Goal: Information Seeking & Learning: Learn about a topic

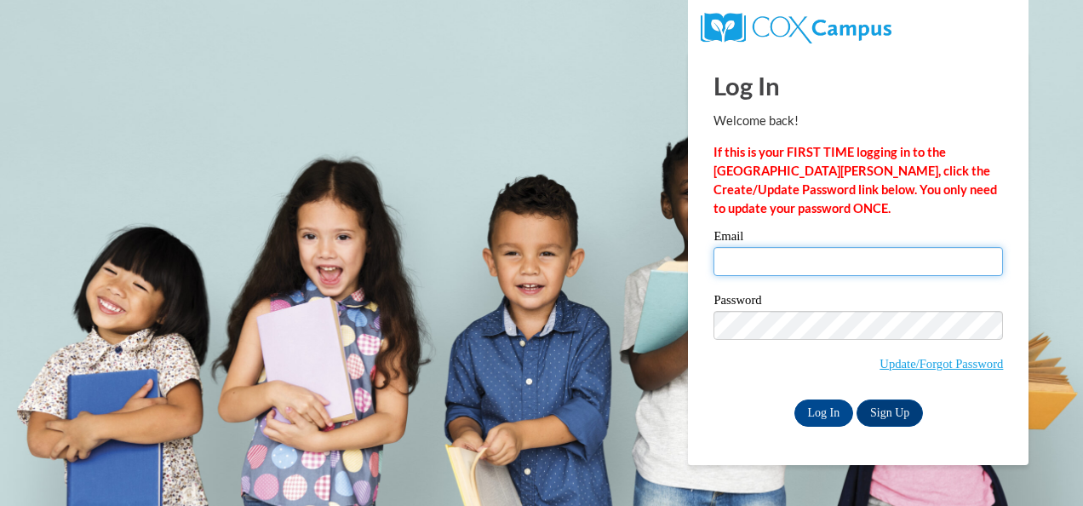
click at [826, 257] on input "Email" at bounding box center [859, 261] width 290 height 29
type input "PLATHAM@augusta.edu"
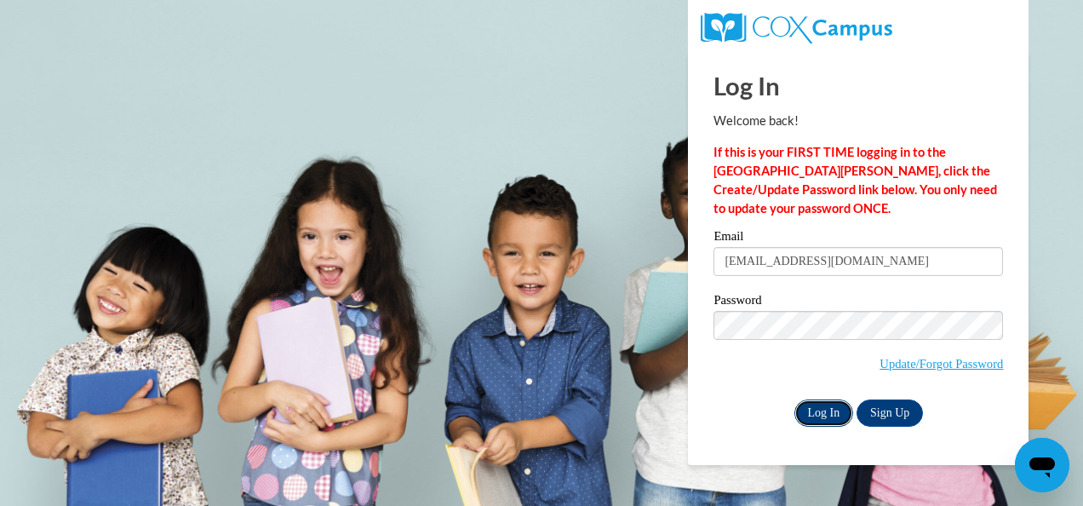
click at [821, 411] on input "Log In" at bounding box center [825, 412] width 60 height 27
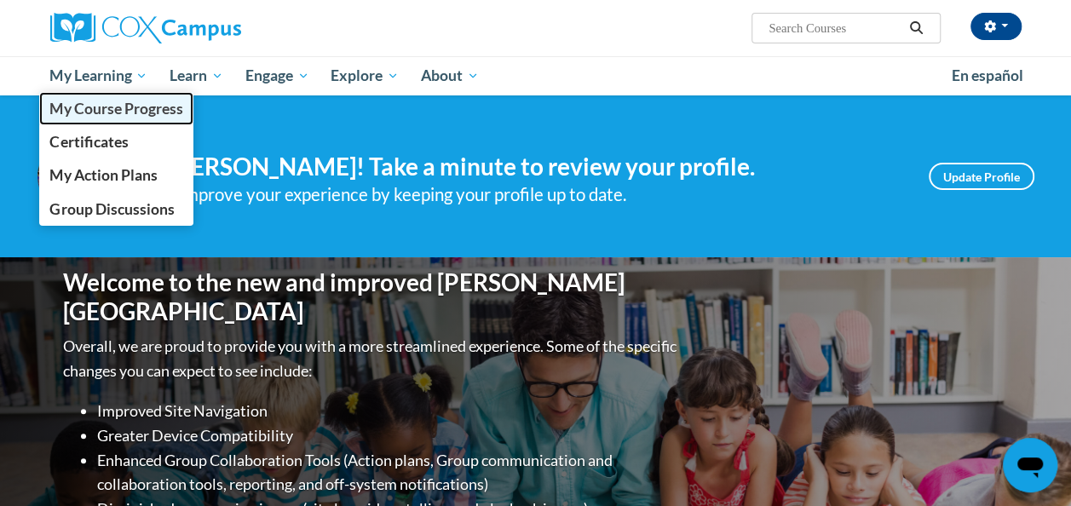
click at [135, 112] on span "My Course Progress" at bounding box center [115, 109] width 133 height 18
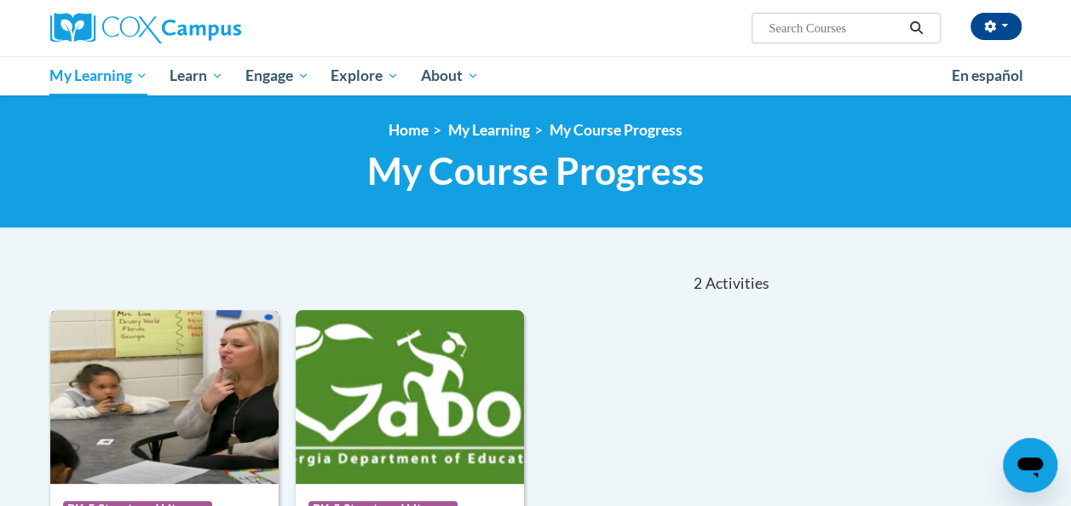
click at [141, 400] on img at bounding box center [164, 397] width 228 height 174
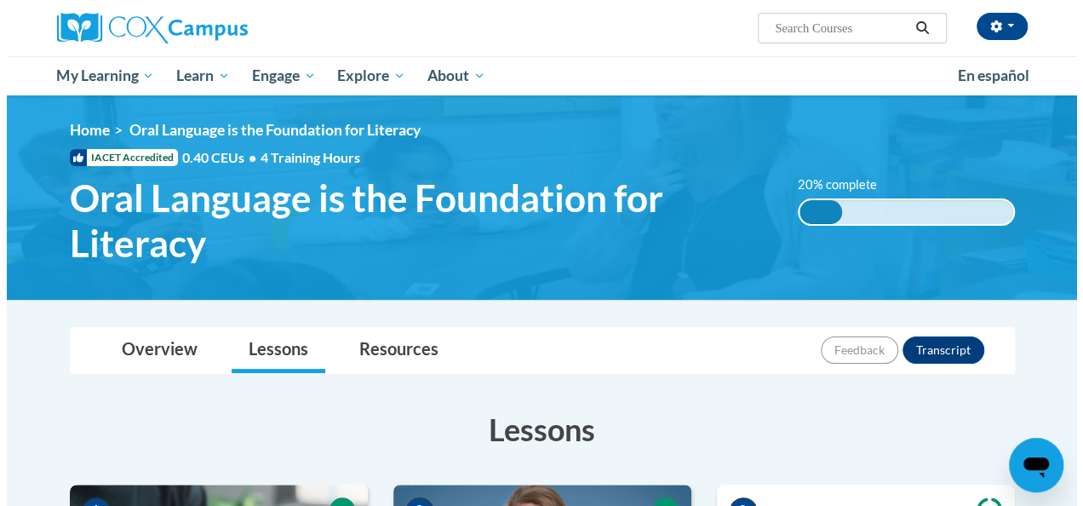
scroll to position [442, 0]
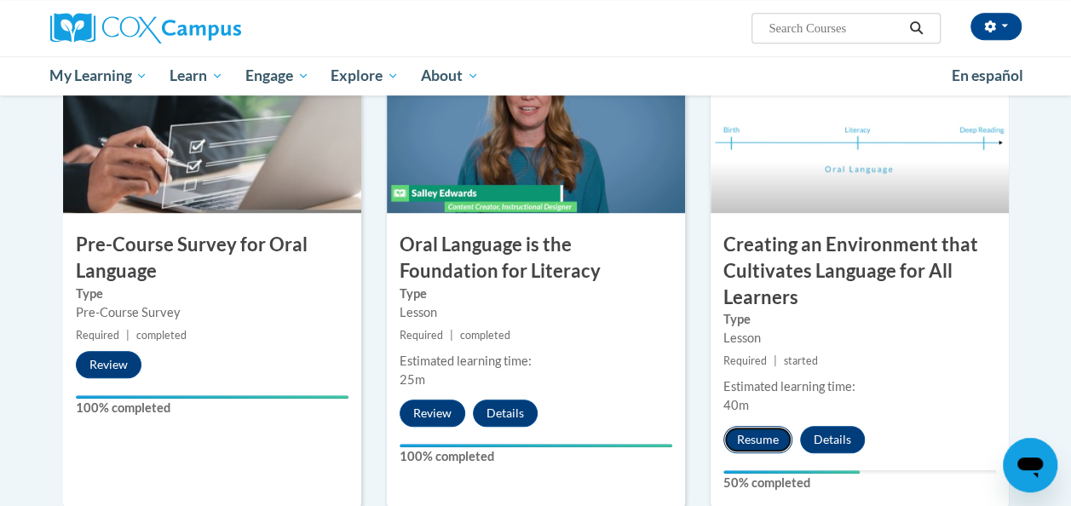
click at [764, 434] on button "Resume" at bounding box center [757, 439] width 69 height 27
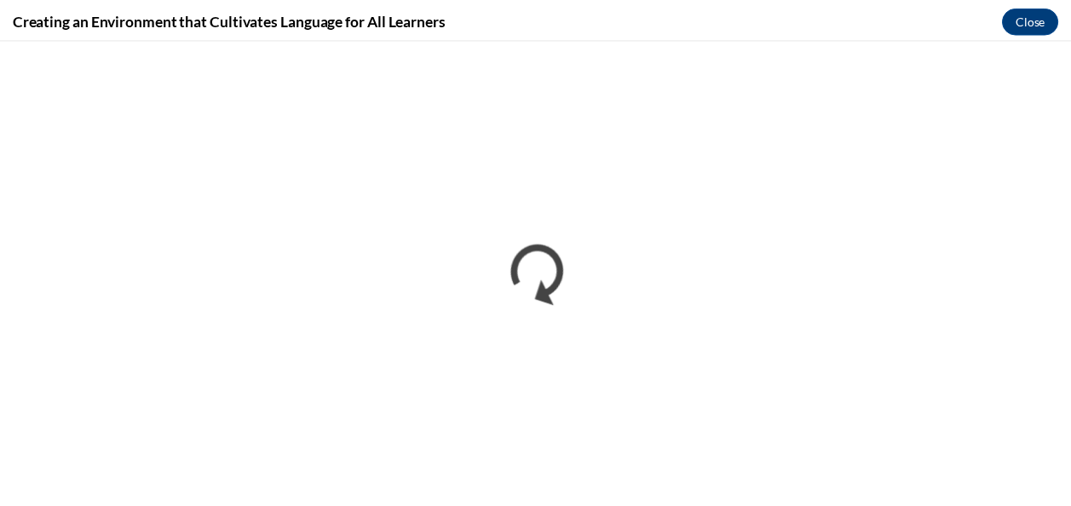
scroll to position [0, 0]
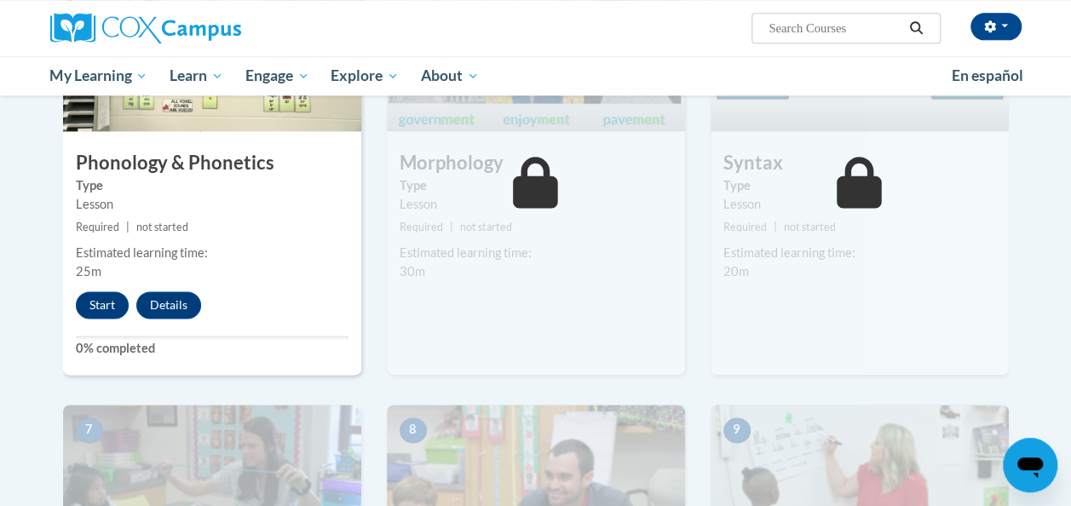
scroll to position [1054, 0]
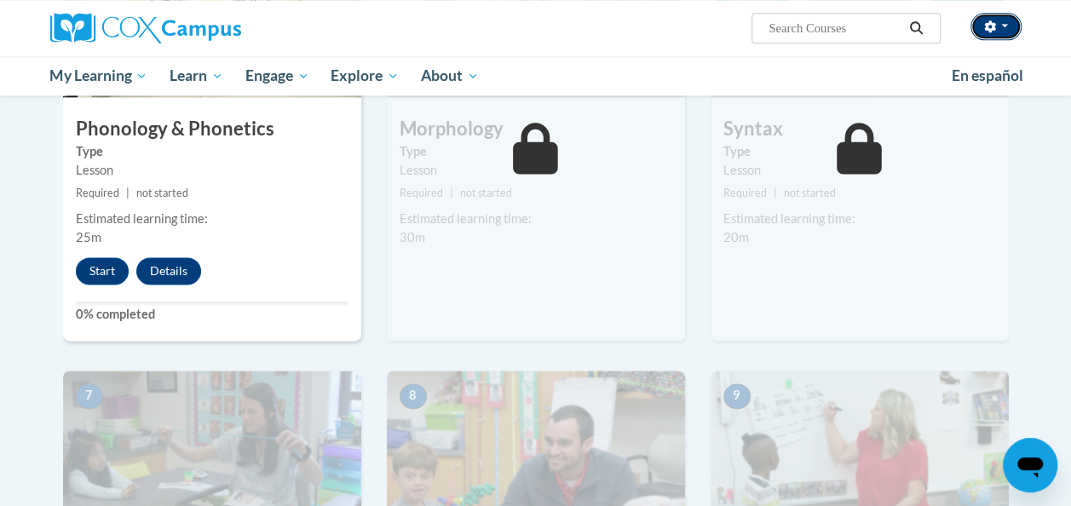
click at [1008, 27] on button "button" at bounding box center [995, 26] width 51 height 27
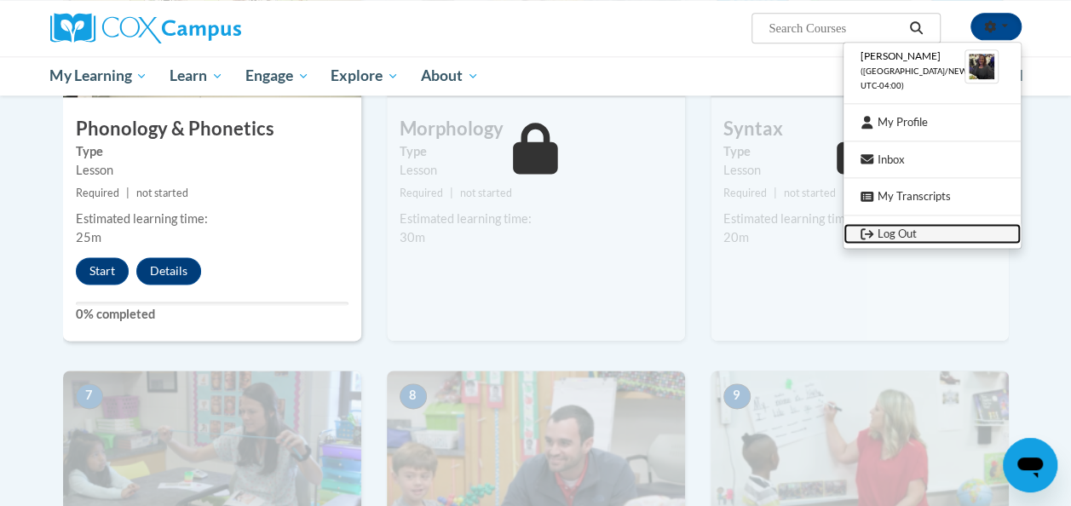
click at [867, 237] on icon "Logout" at bounding box center [866, 233] width 13 height 13
